Goal: Navigation & Orientation: Understand site structure

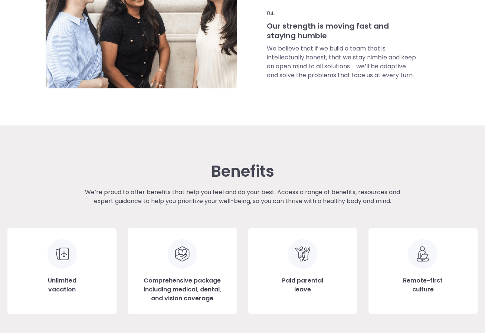
scroll to position [683, 0]
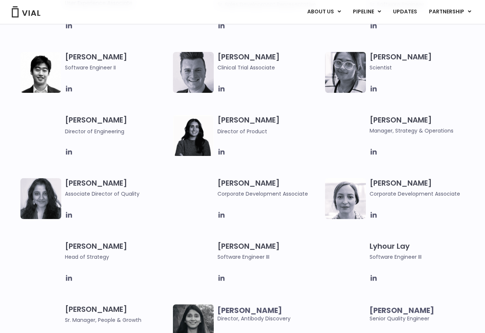
scroll to position [398, 0]
